Goal: Check status: Check status

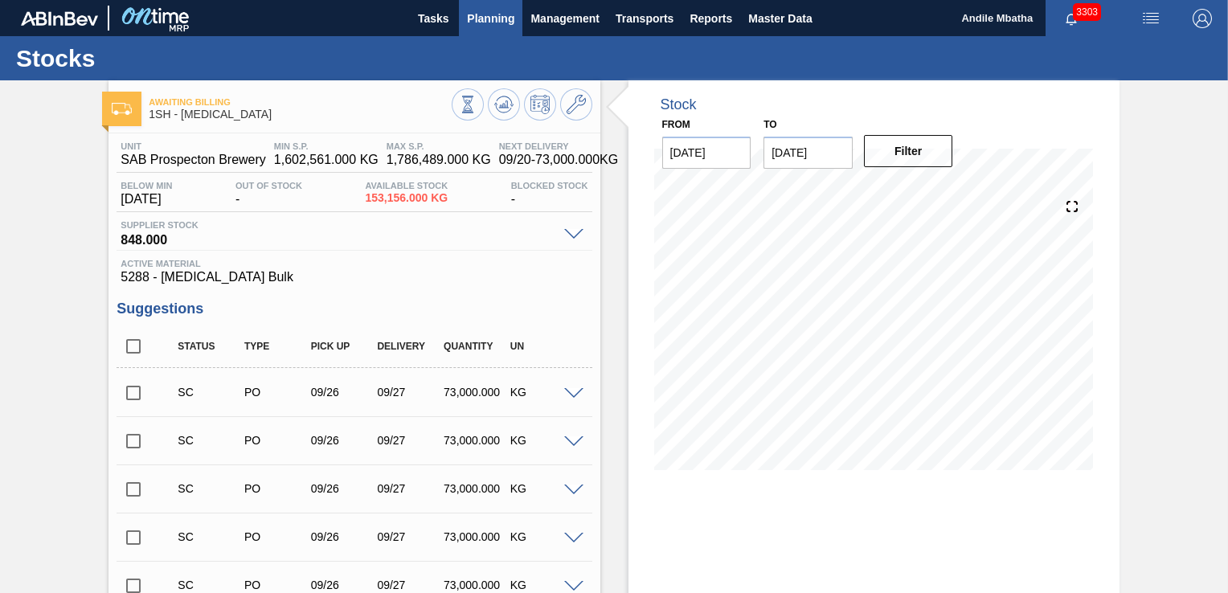
click at [483, 18] on span "Planning" at bounding box center [490, 18] width 47 height 19
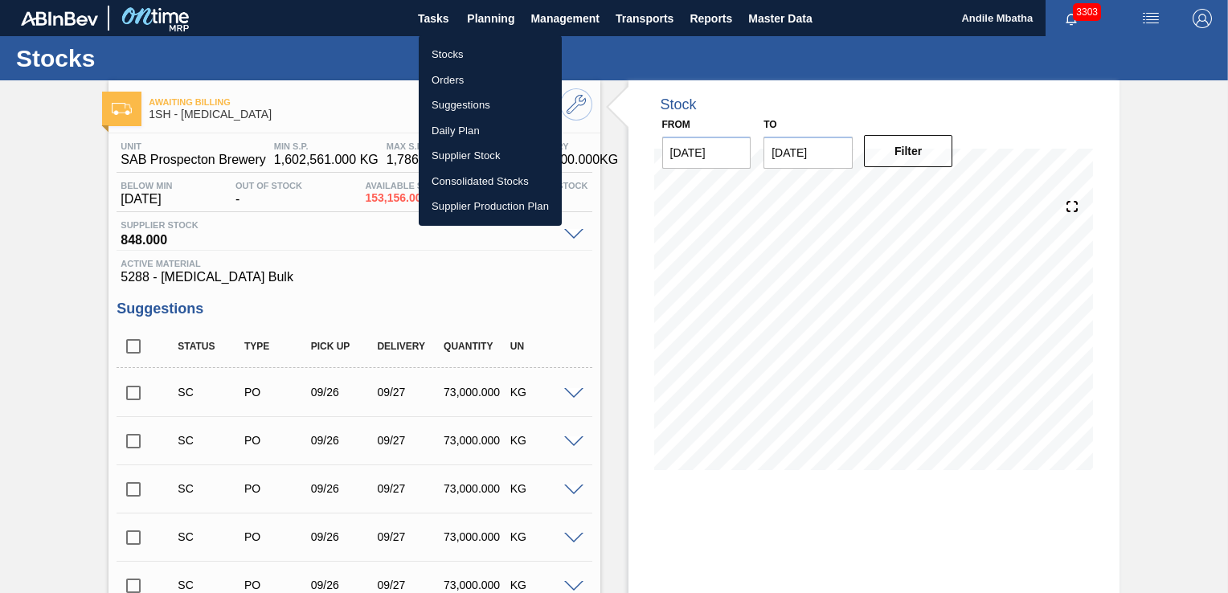
drag, startPoint x: 488, startPoint y: 51, endPoint x: 875, endPoint y: 92, distance: 388.6
click at [488, 51] on li "Stocks" at bounding box center [490, 55] width 143 height 26
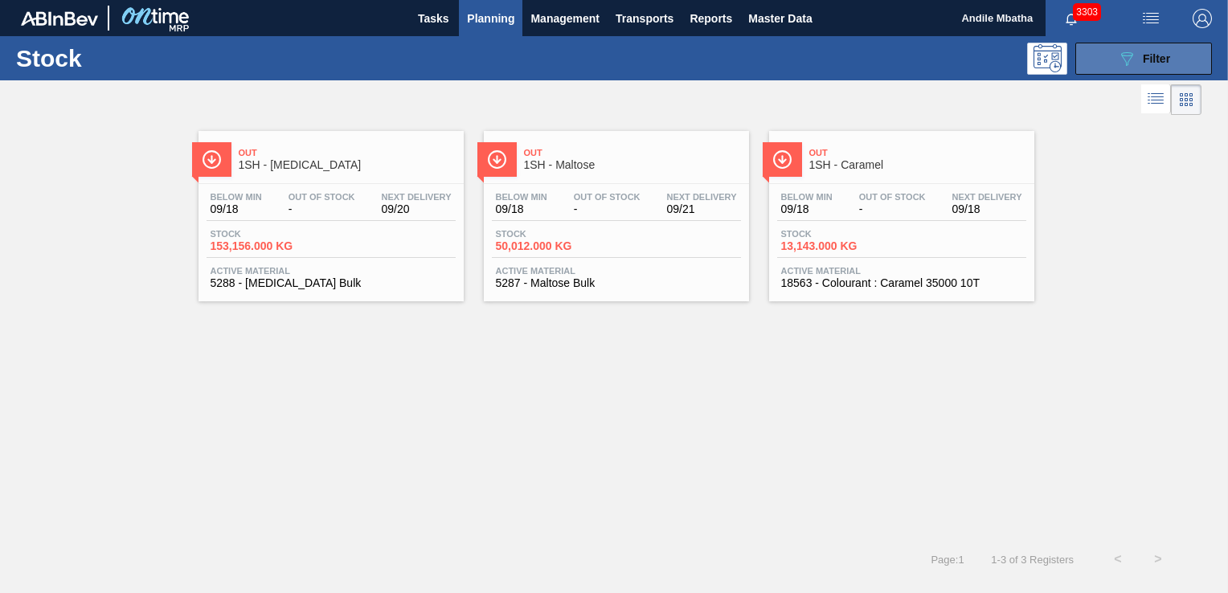
click at [1124, 62] on icon "089F7B8B-B2A5-4AFE-B5C0-19BA573D28AC" at bounding box center [1126, 58] width 19 height 19
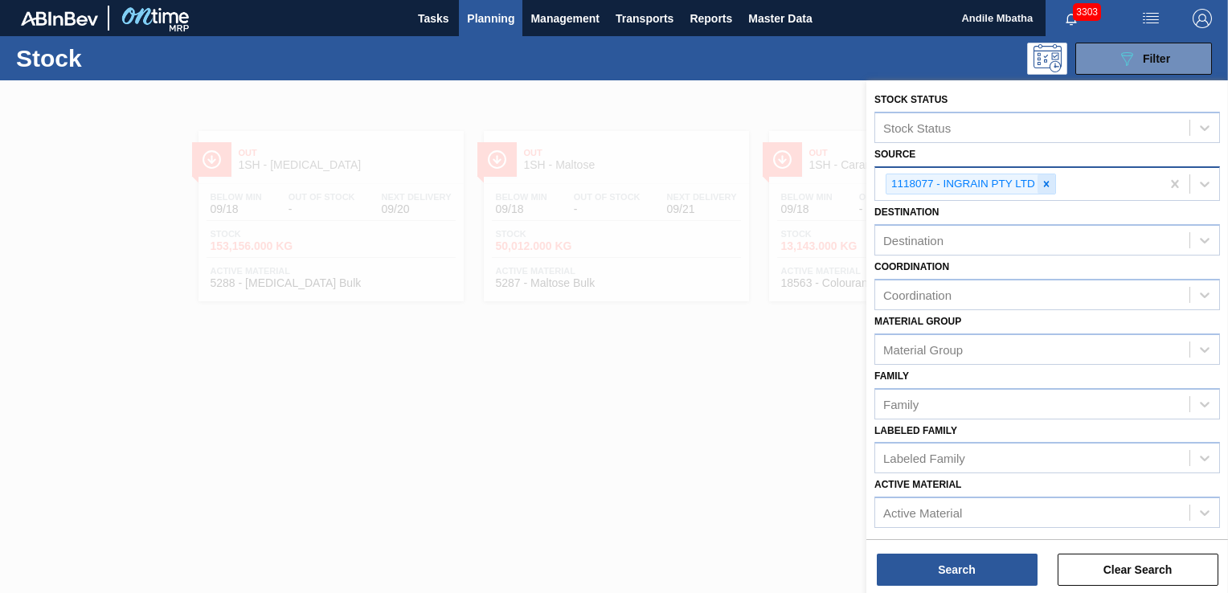
click at [1044, 185] on icon at bounding box center [1045, 183] width 11 height 11
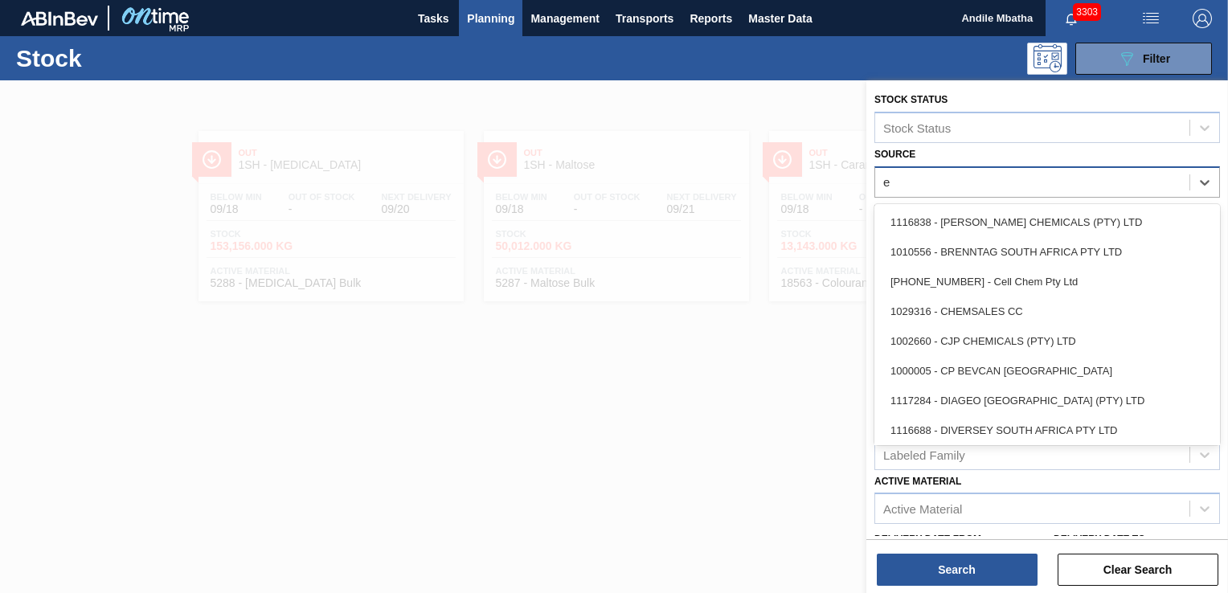
type input "eu"
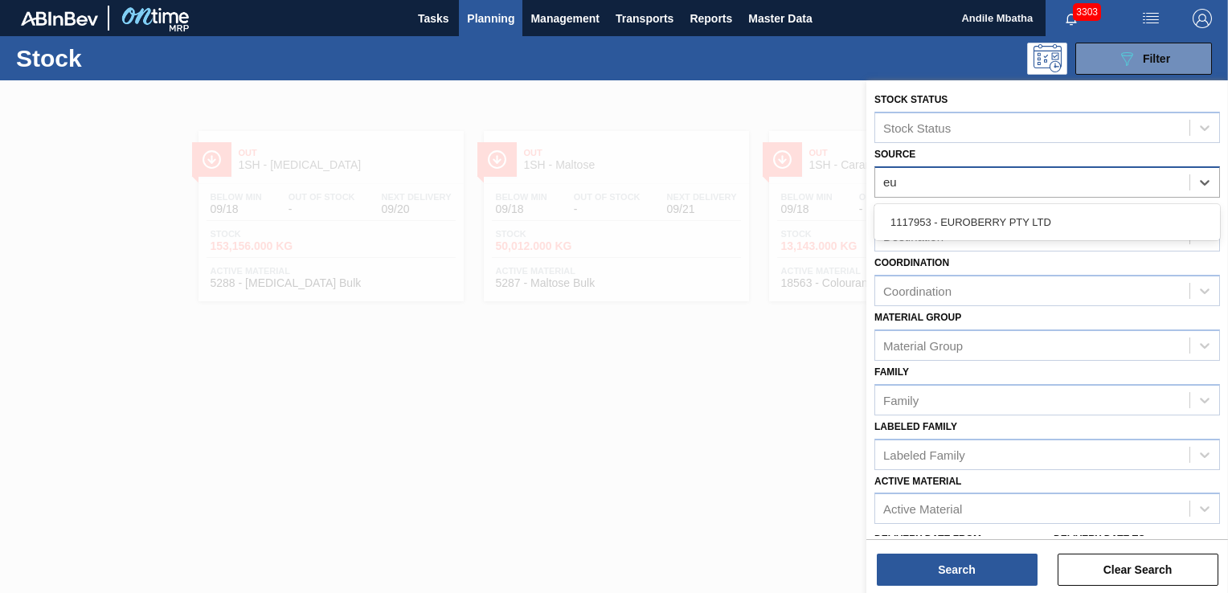
click at [983, 212] on div "1117953 - EUROBERRY PTY LTD" at bounding box center [1046, 222] width 345 height 30
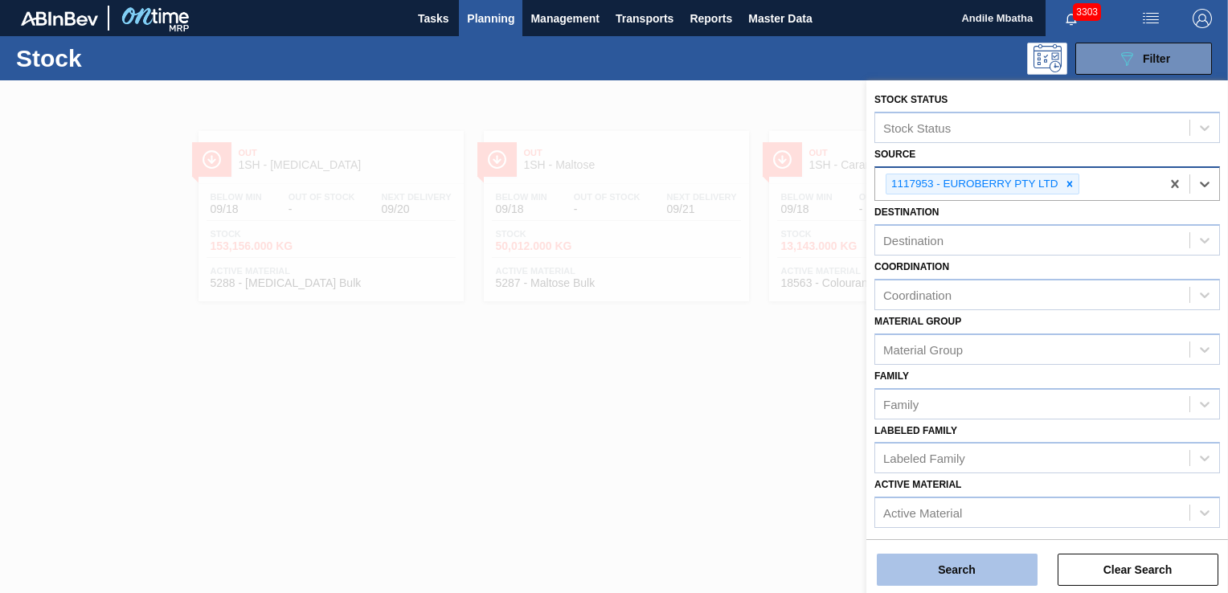
click at [945, 576] on button "Search" at bounding box center [957, 570] width 161 height 32
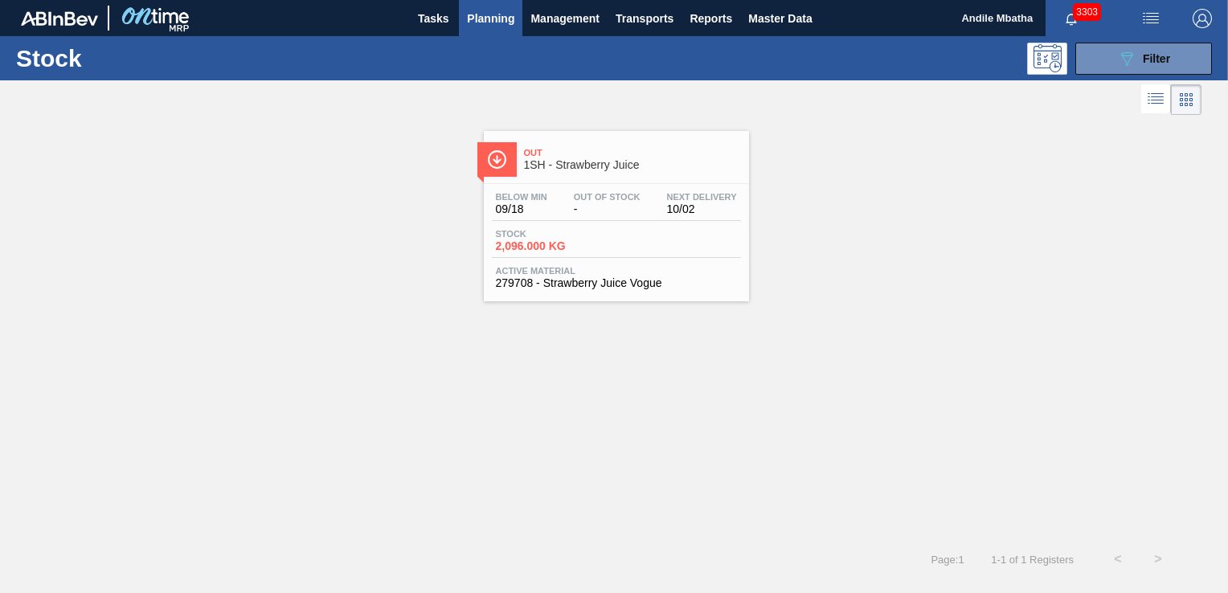
click at [542, 206] on span "09/18" at bounding box center [521, 209] width 51 height 12
